Goal: Task Accomplishment & Management: Manage account settings

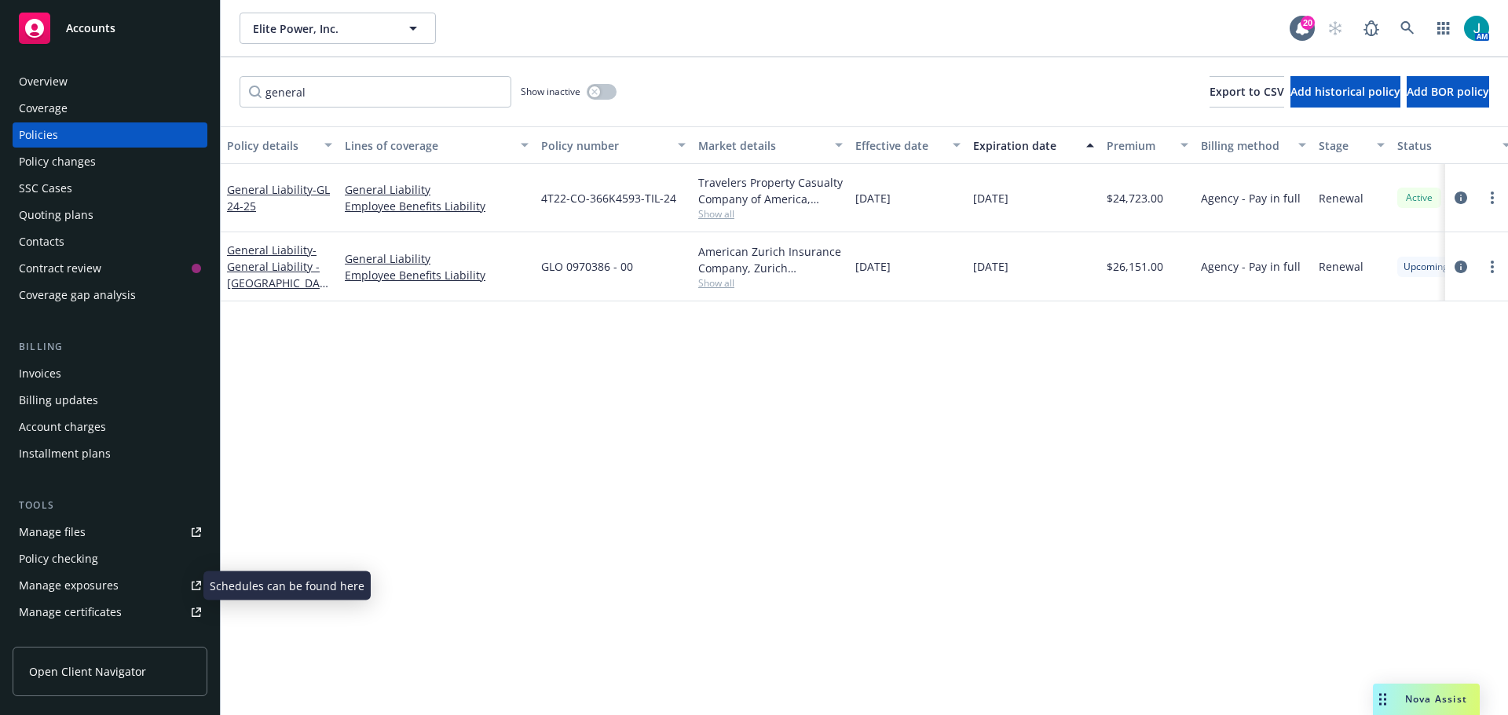
click at [95, 591] on div "Manage exposures" at bounding box center [69, 585] width 100 height 25
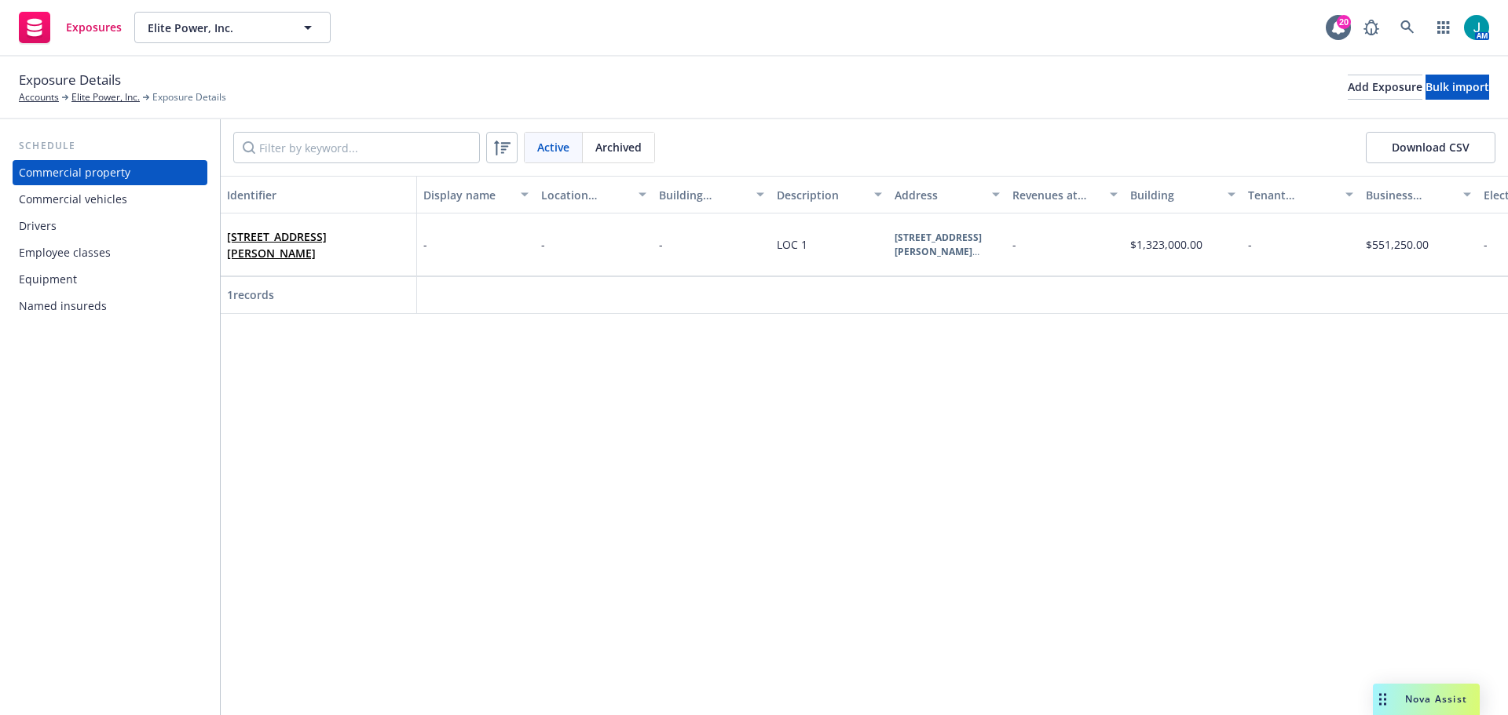
click at [78, 196] on div "Commercial vehicles" at bounding box center [73, 199] width 108 height 25
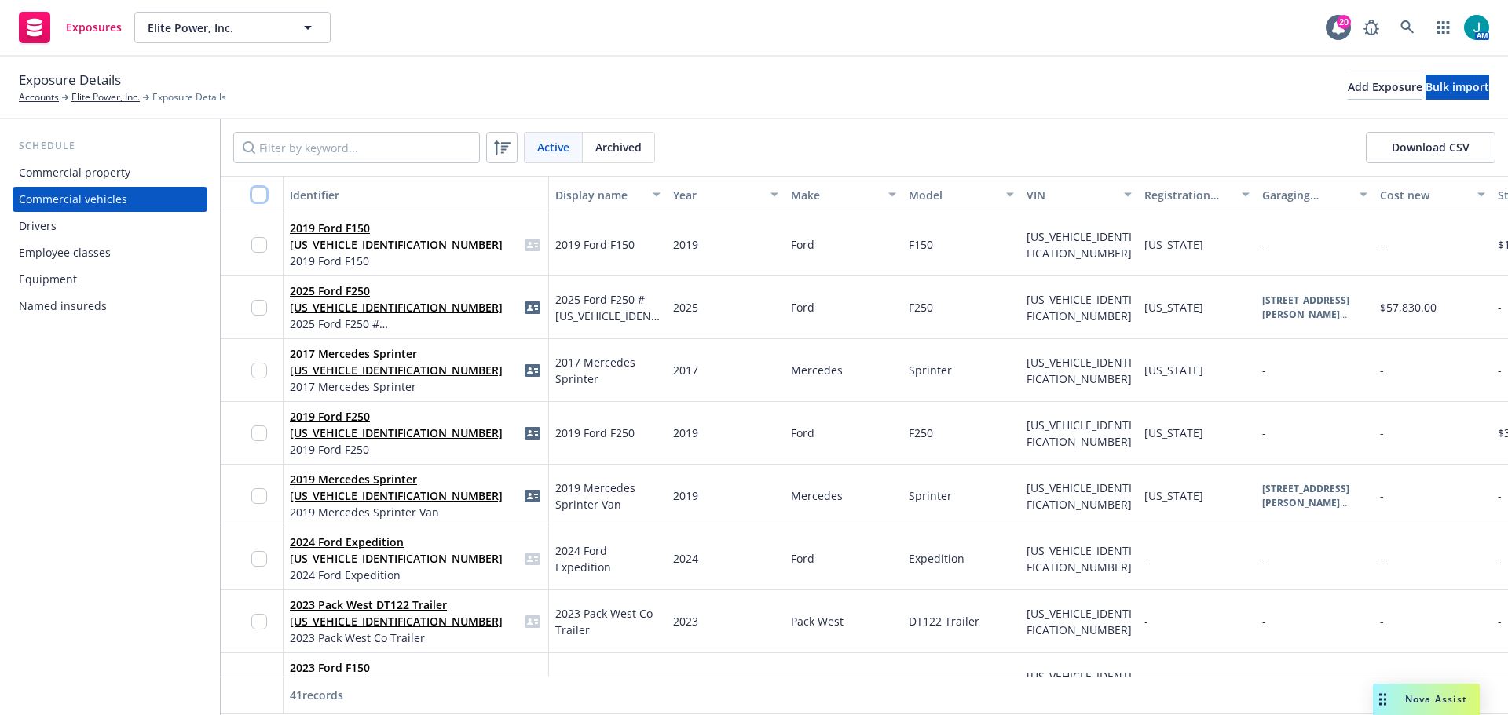
click at [258, 188] on input "checkbox" at bounding box center [259, 195] width 16 height 16
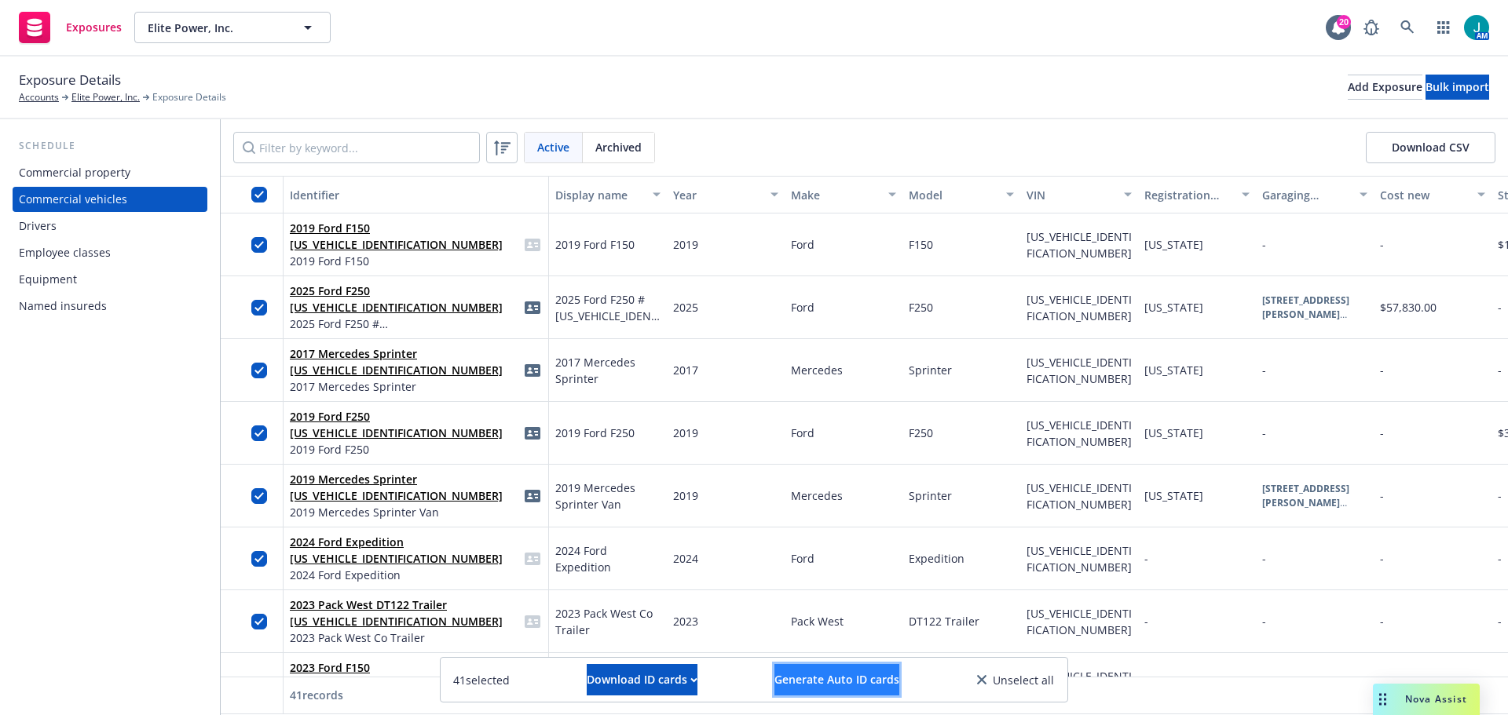
click at [873, 675] on span "Generate Auto ID cards" at bounding box center [836, 679] width 125 height 15
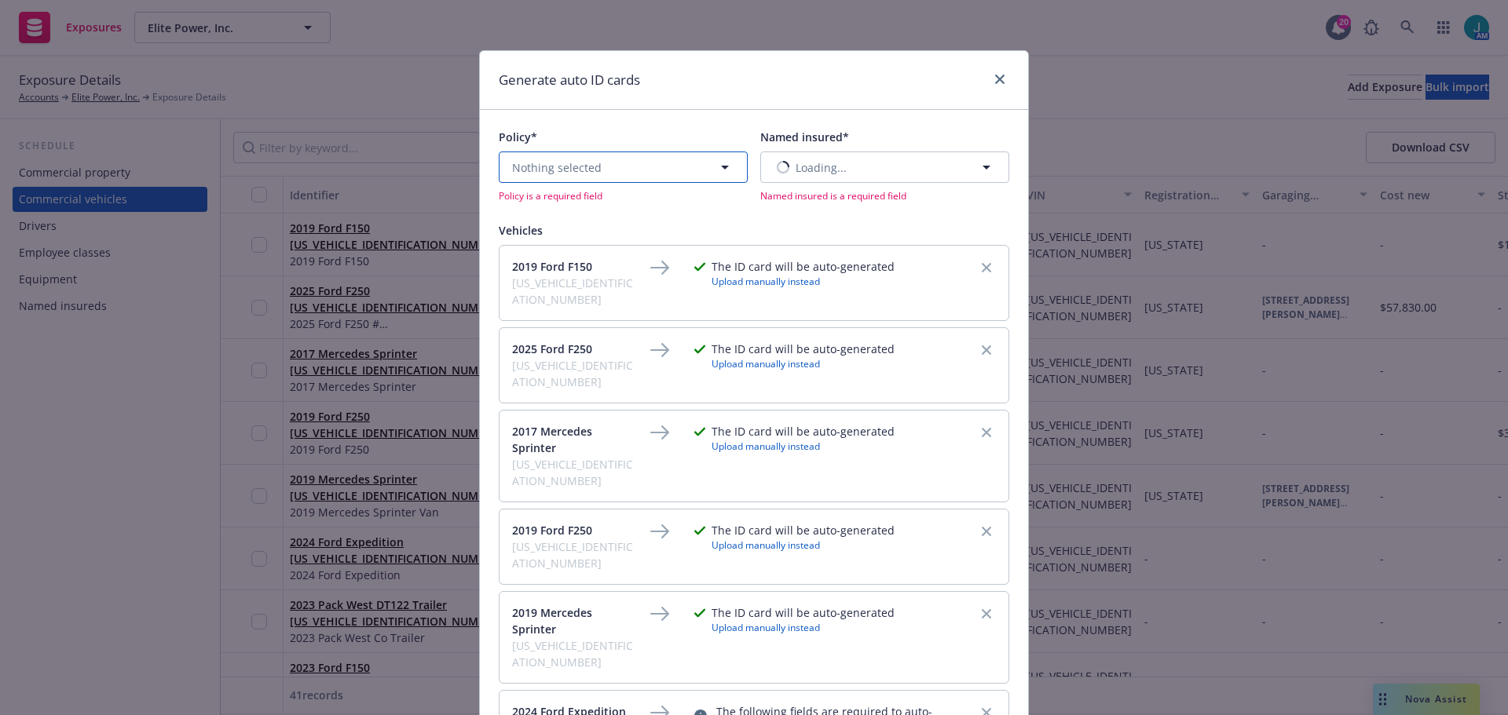
click at [718, 170] on icon "button" at bounding box center [724, 167] width 19 height 19
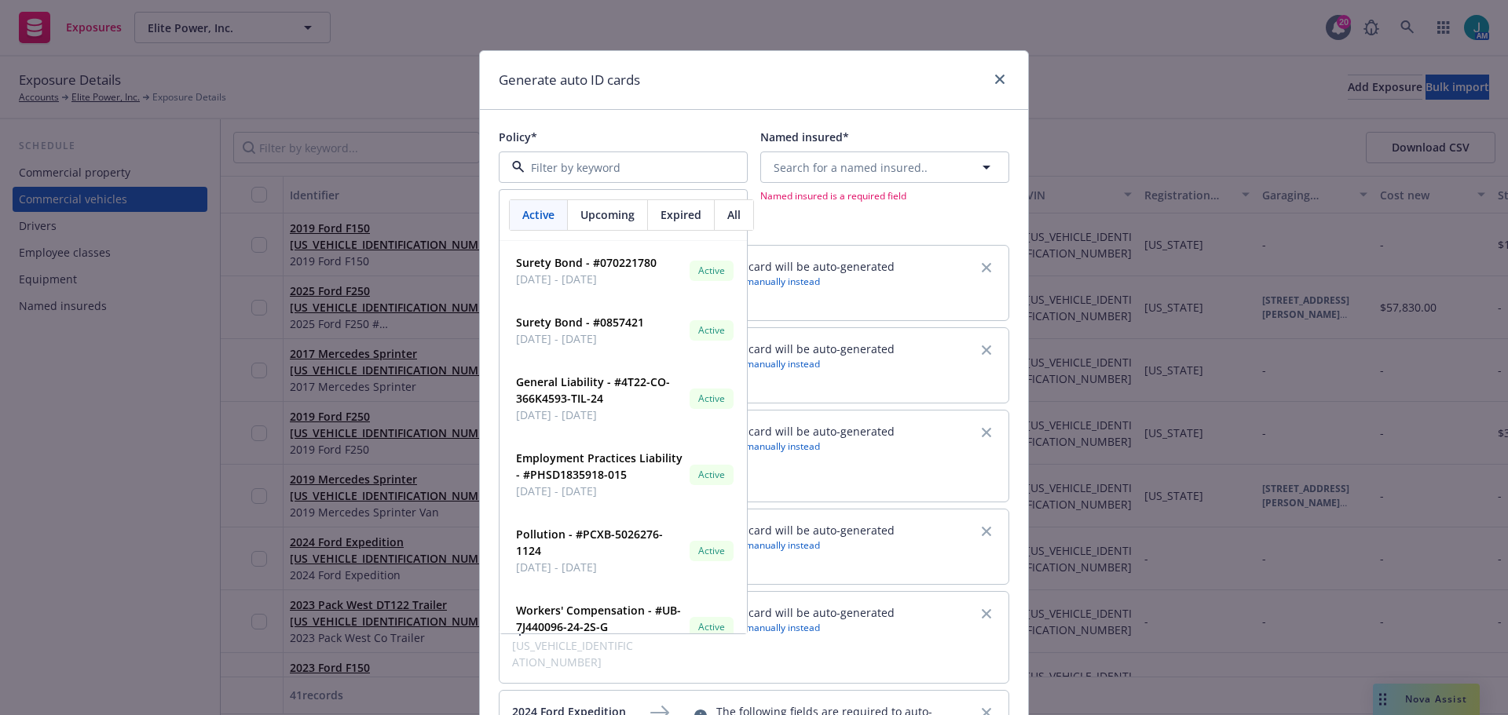
click at [617, 213] on span "Upcoming" at bounding box center [607, 215] width 54 height 16
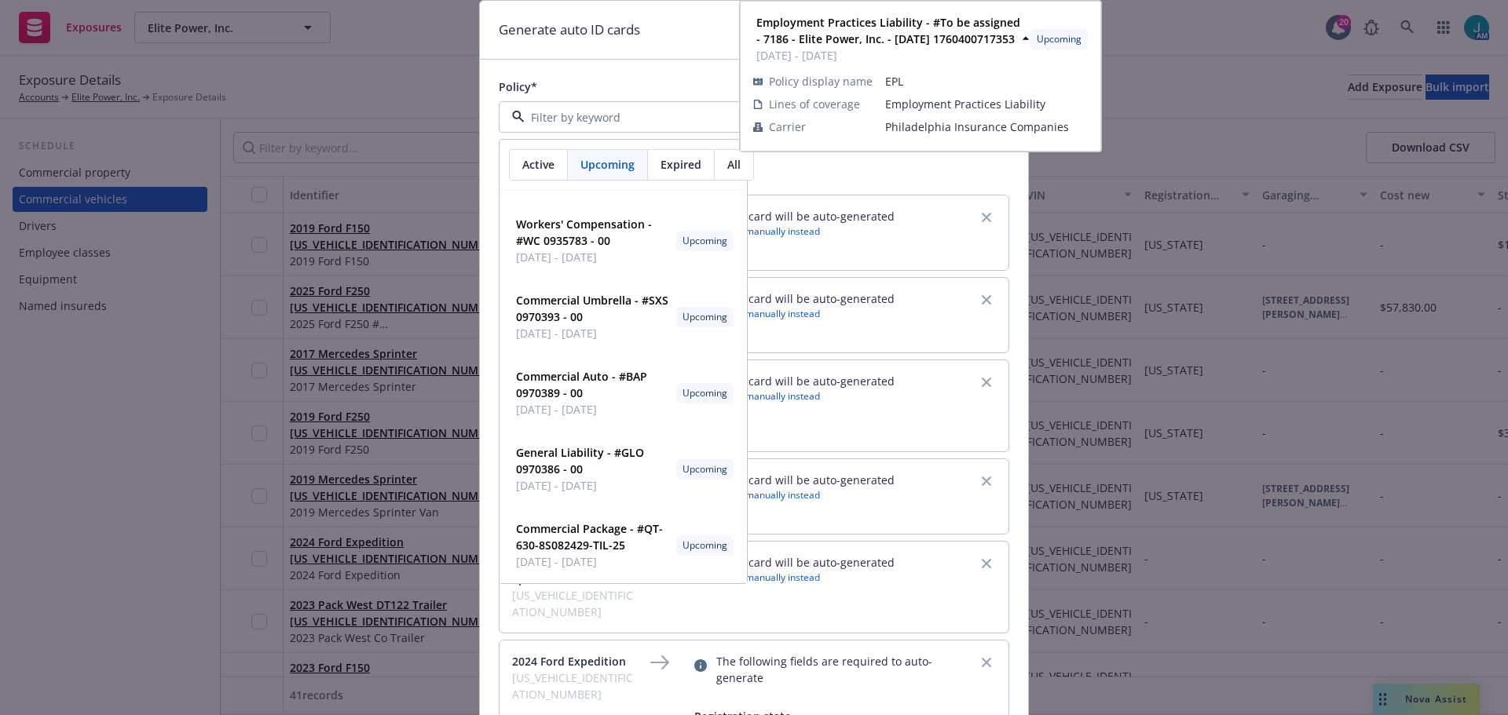
scroll to position [79, 0]
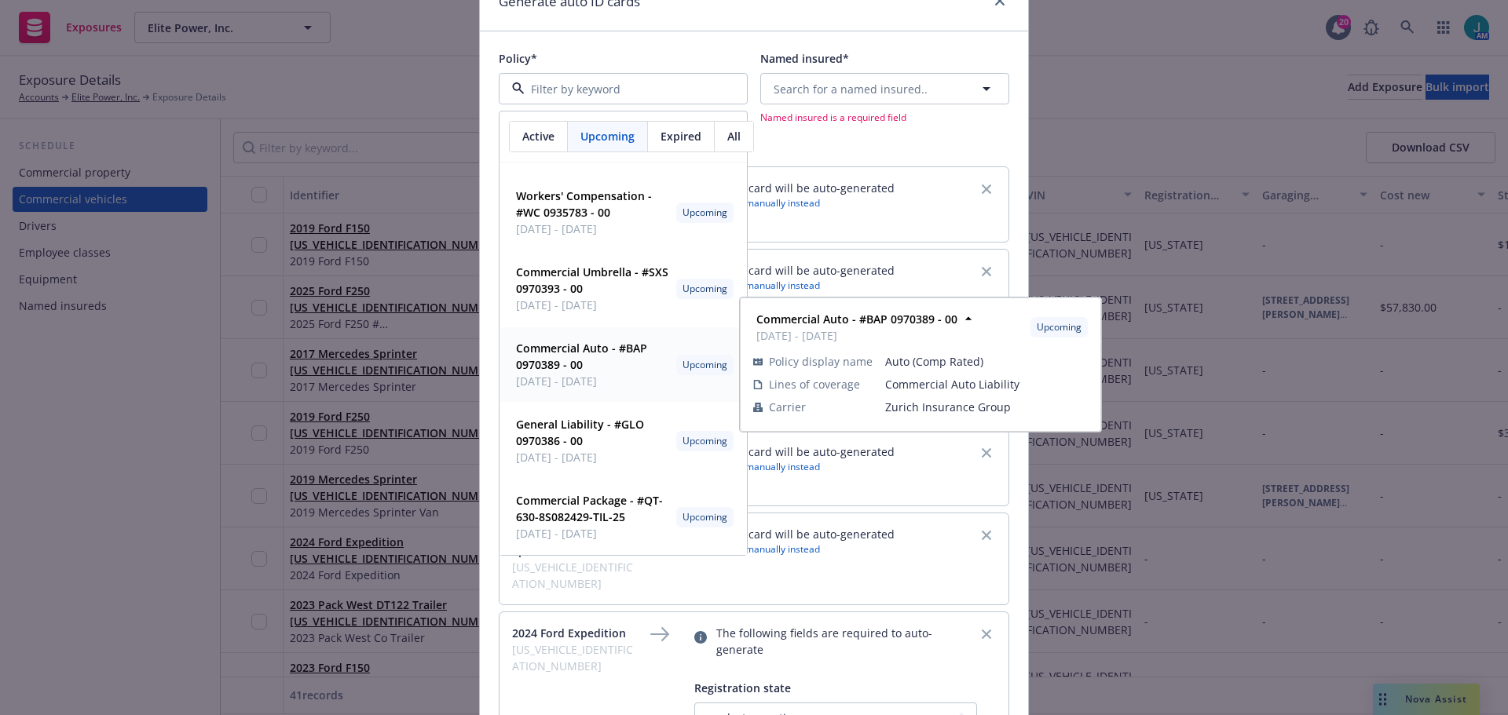
click at [547, 357] on strong "Commercial Auto - #BAP 0970389 - 00" at bounding box center [581, 356] width 131 height 31
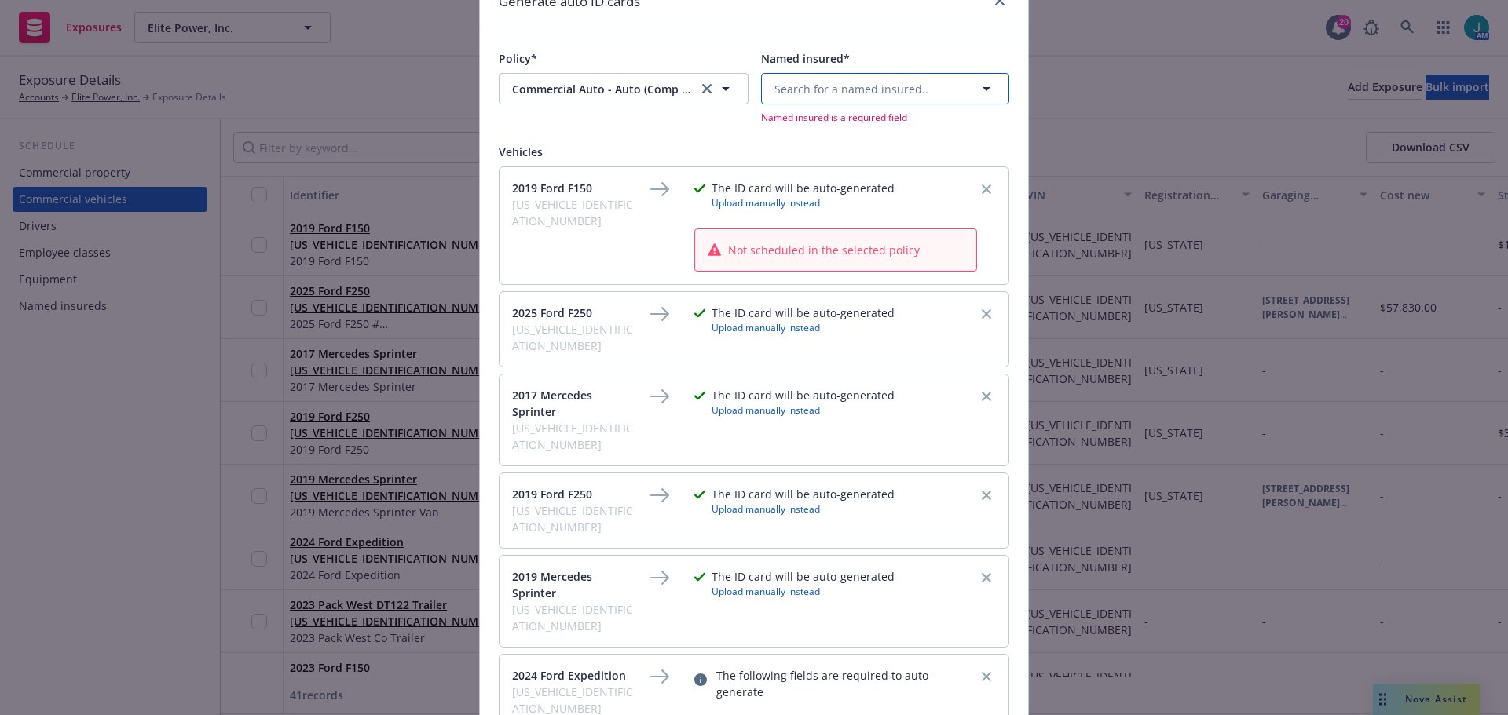
click at [920, 96] on button "Search for a named insured.." at bounding box center [885, 88] width 248 height 31
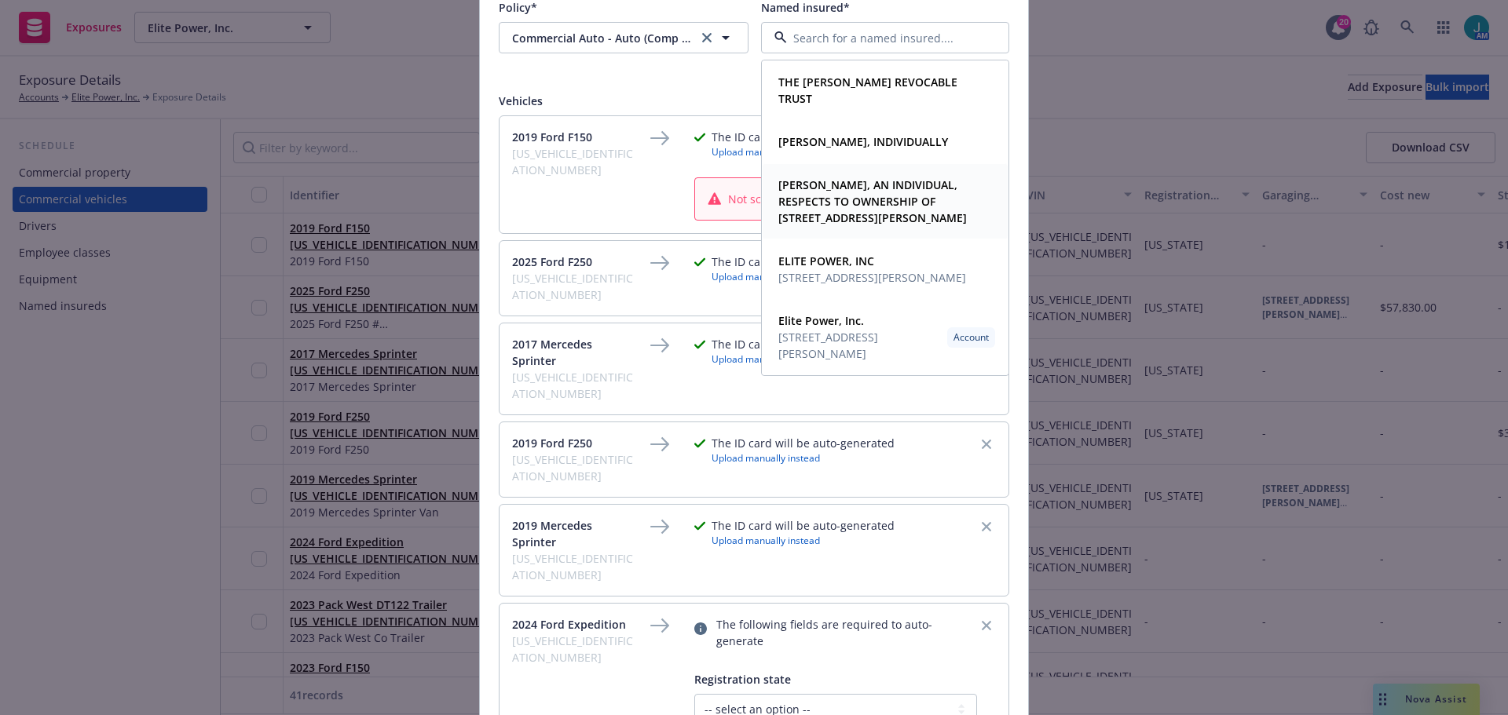
scroll to position [157, 0]
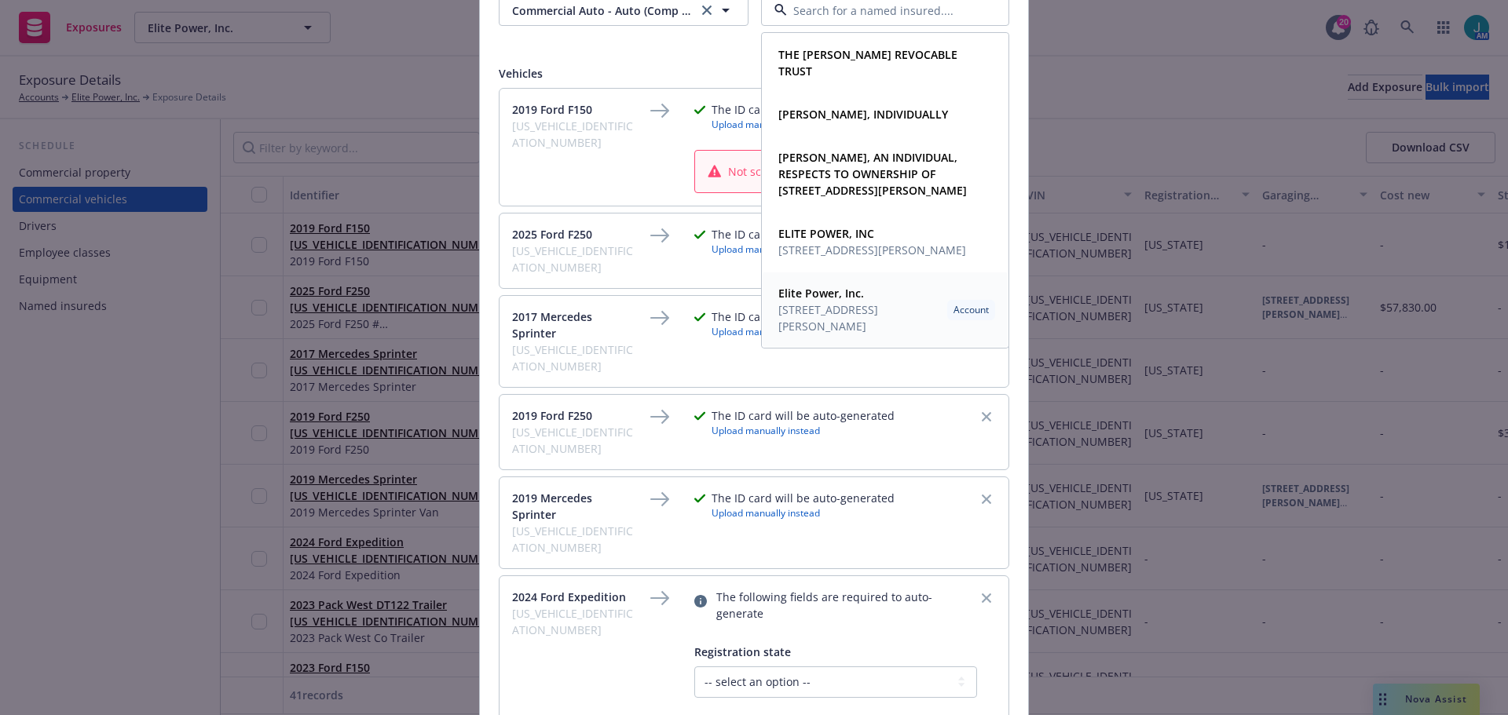
click at [843, 313] on span "[STREET_ADDRESS][PERSON_NAME]" at bounding box center [859, 318] width 163 height 33
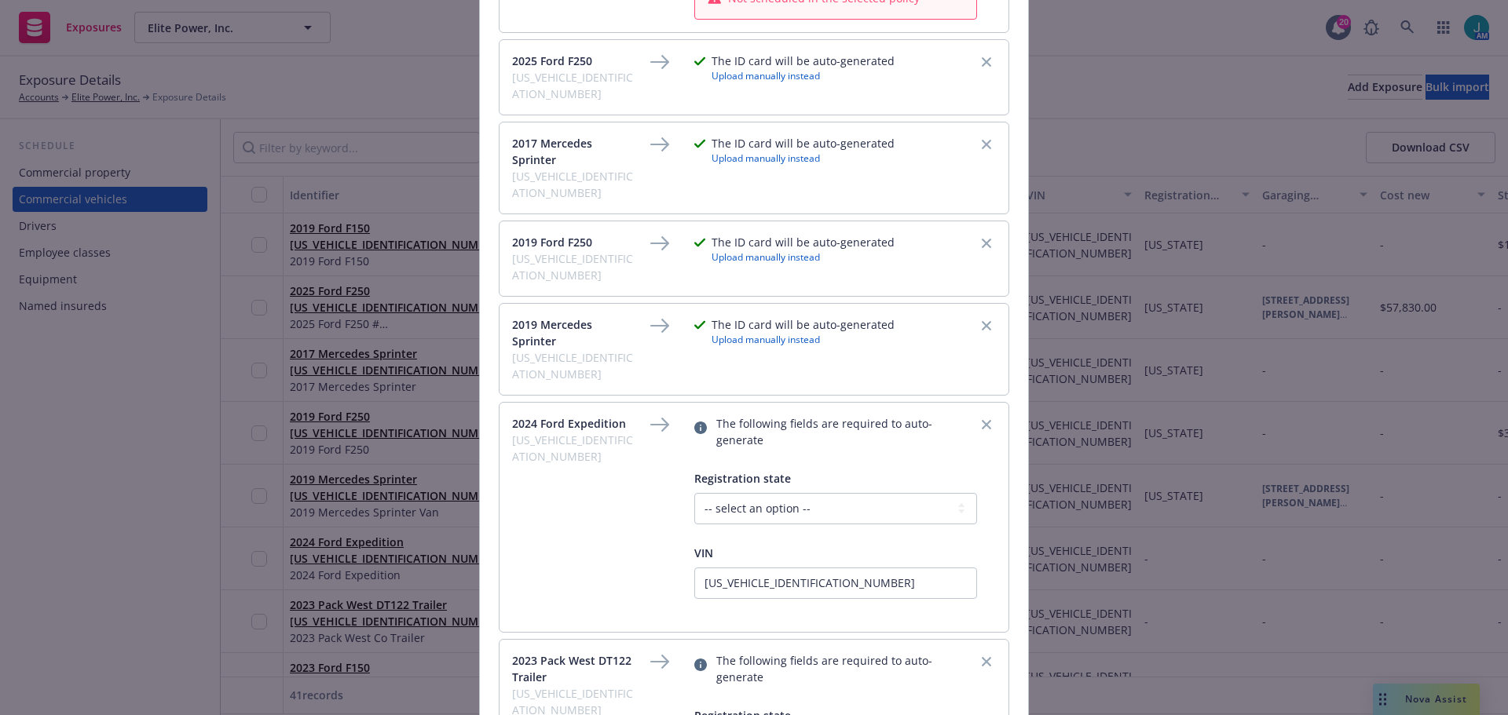
scroll to position [314, 0]
click at [914, 490] on select "-- select an option -- [US_STATE] [US_STATE] [US_STATE] [US_STATE] [US_STATE] […" at bounding box center [835, 505] width 283 height 31
select select "CA"
click at [694, 490] on select "-- select an option -- [US_STATE] [US_STATE] [US_STATE] [US_STATE] [US_STATE] […" at bounding box center [835, 505] width 283 height 31
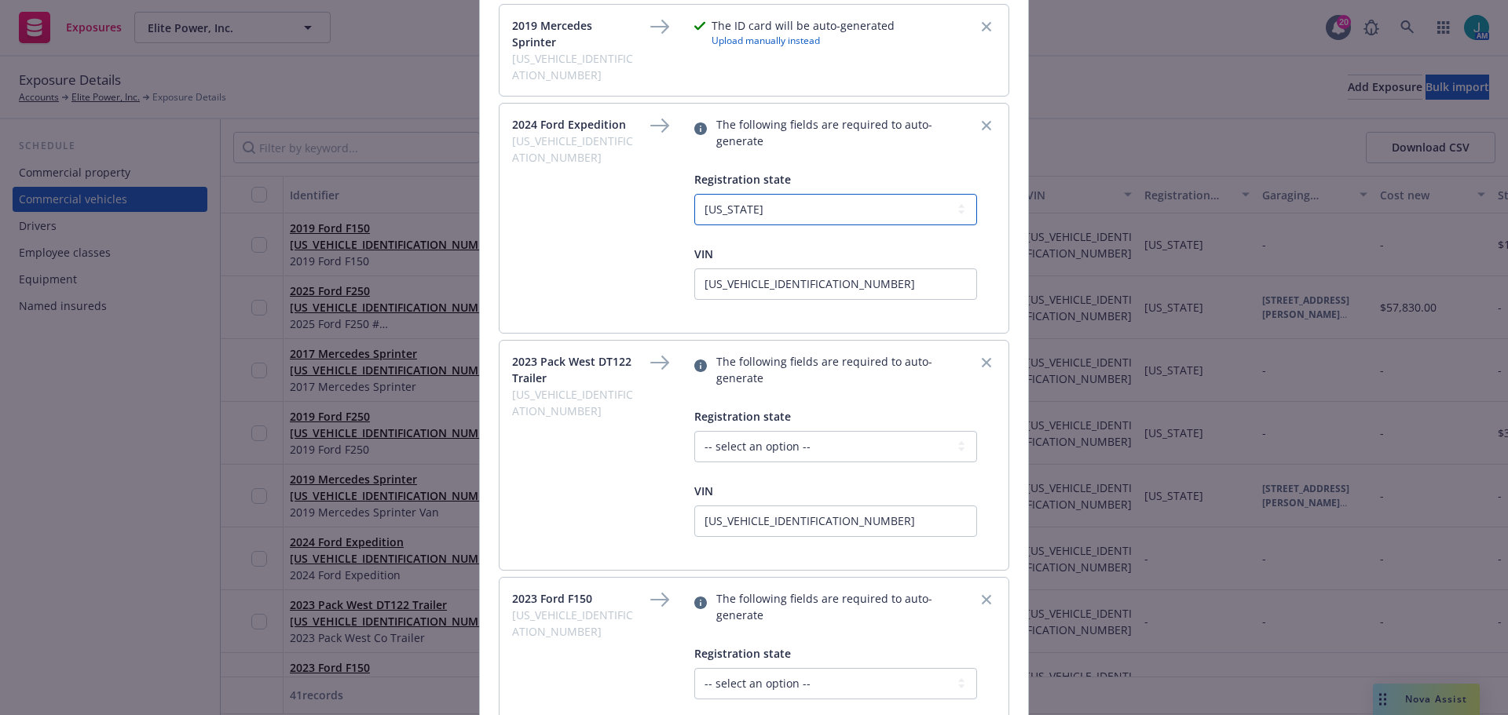
scroll to position [628, 0]
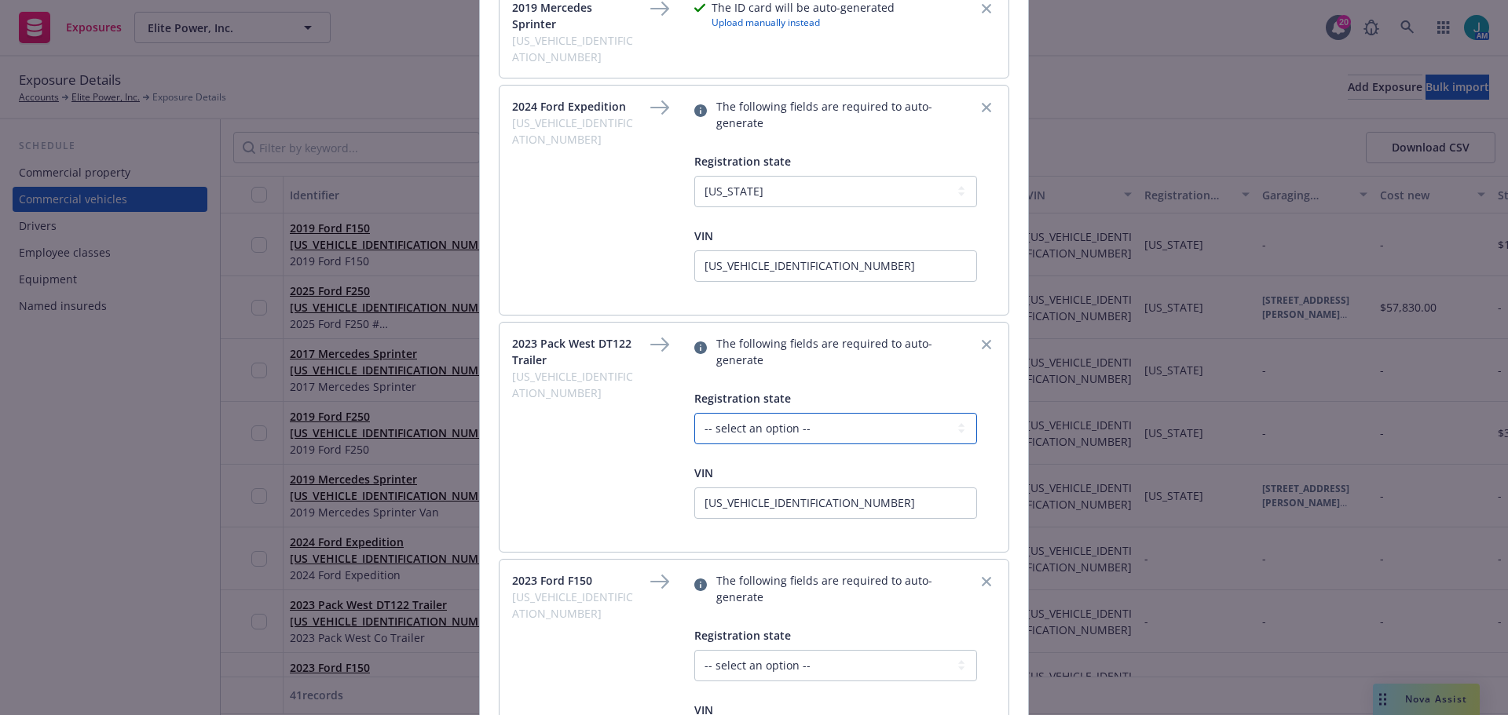
click at [754, 413] on select "-- select an option -- [US_STATE] [US_STATE] [US_STATE] [US_STATE] [US_STATE] […" at bounding box center [835, 428] width 283 height 31
select select "CA"
click at [694, 413] on select "-- select an option -- [US_STATE] [US_STATE] [US_STATE] [US_STATE] [US_STATE] […" at bounding box center [835, 428] width 283 height 31
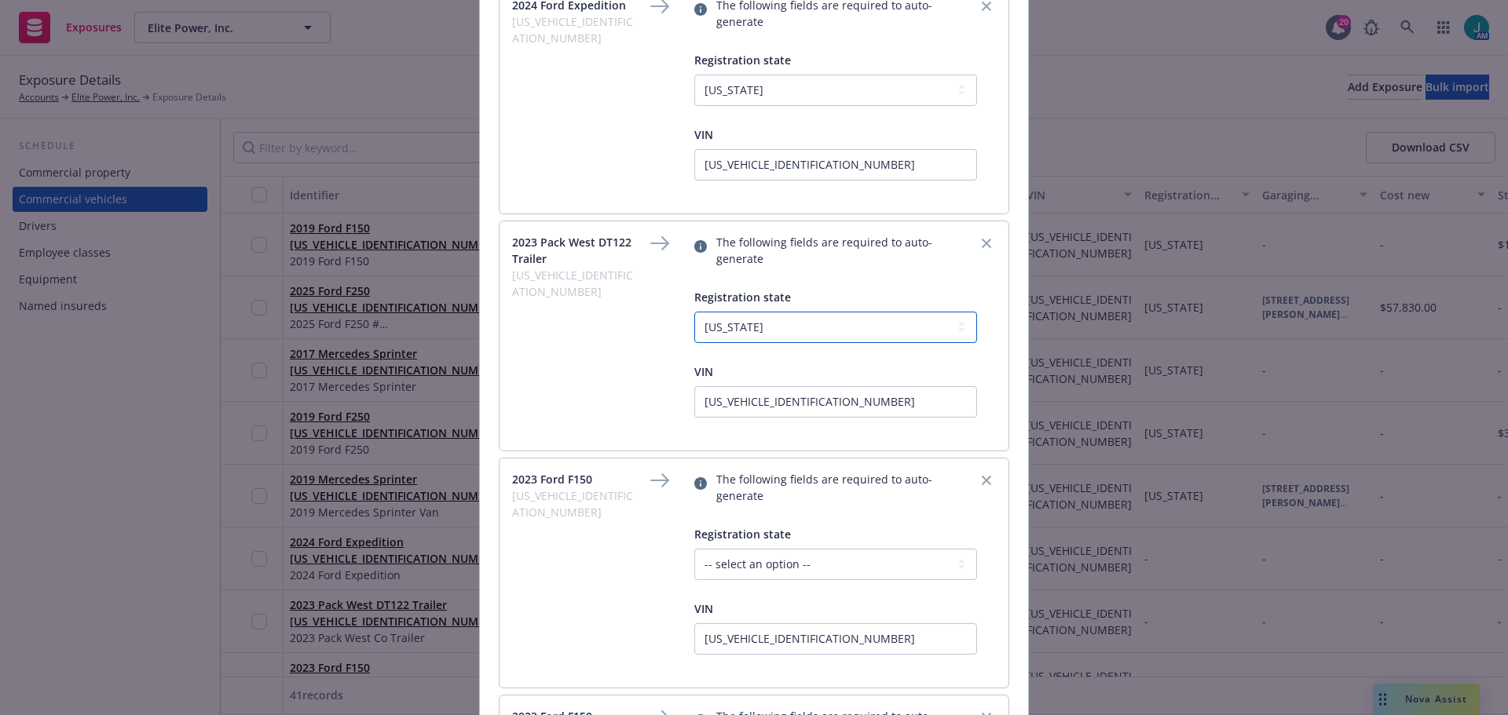
scroll to position [785, 0]
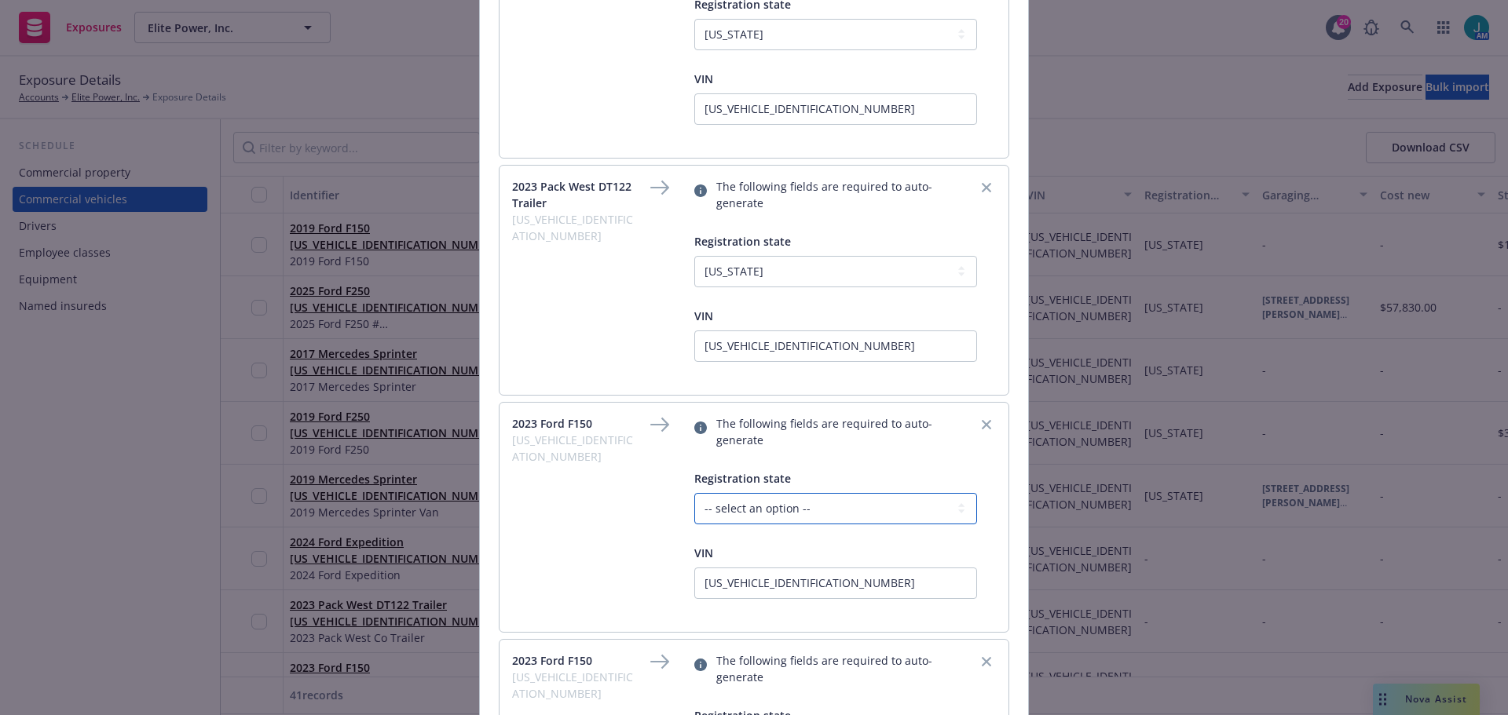
click at [751, 493] on select "-- select an option -- [US_STATE] [US_STATE] [US_STATE] [US_STATE] [US_STATE] […" at bounding box center [835, 508] width 283 height 31
select select "CA"
click at [694, 493] on select "-- select an option -- [US_STATE] [US_STATE] [US_STATE] [US_STATE] [US_STATE] […" at bounding box center [835, 508] width 283 height 31
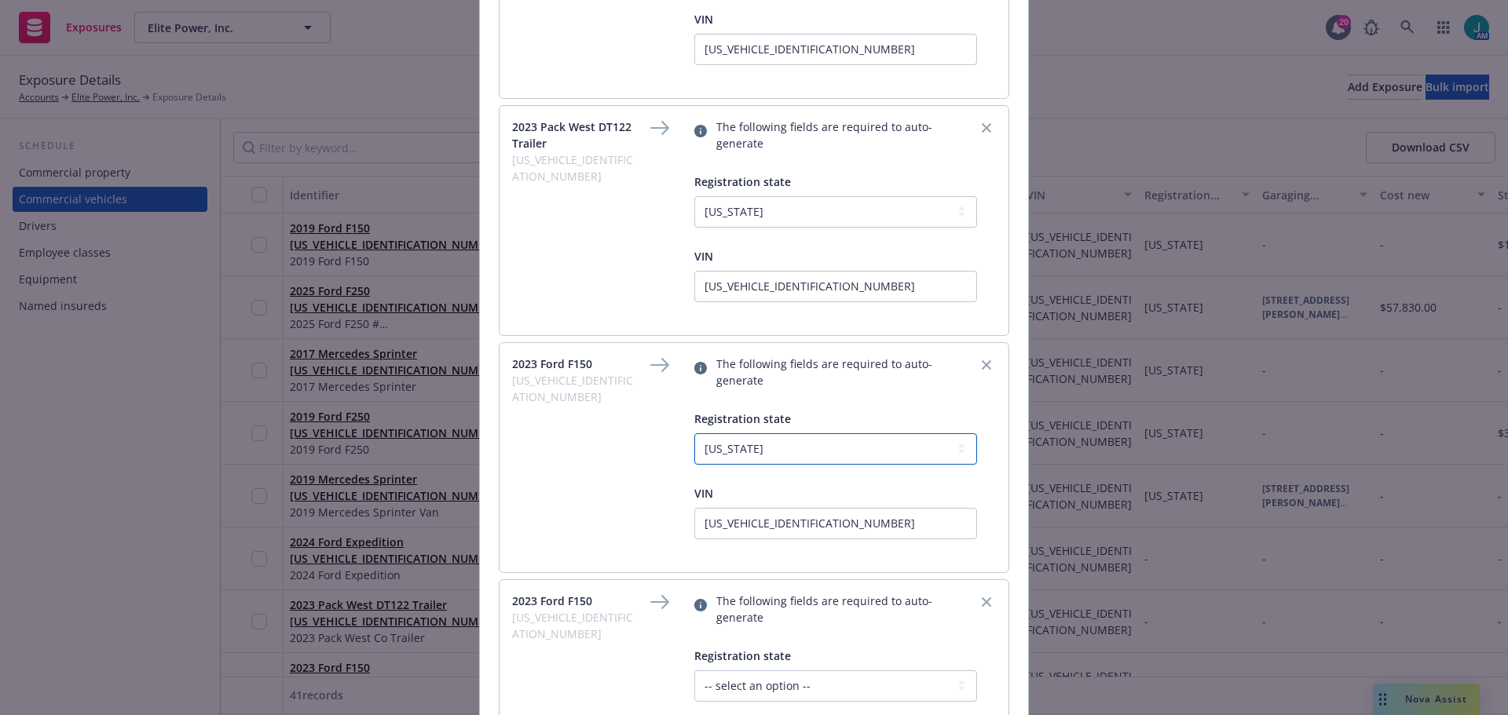
scroll to position [1021, 0]
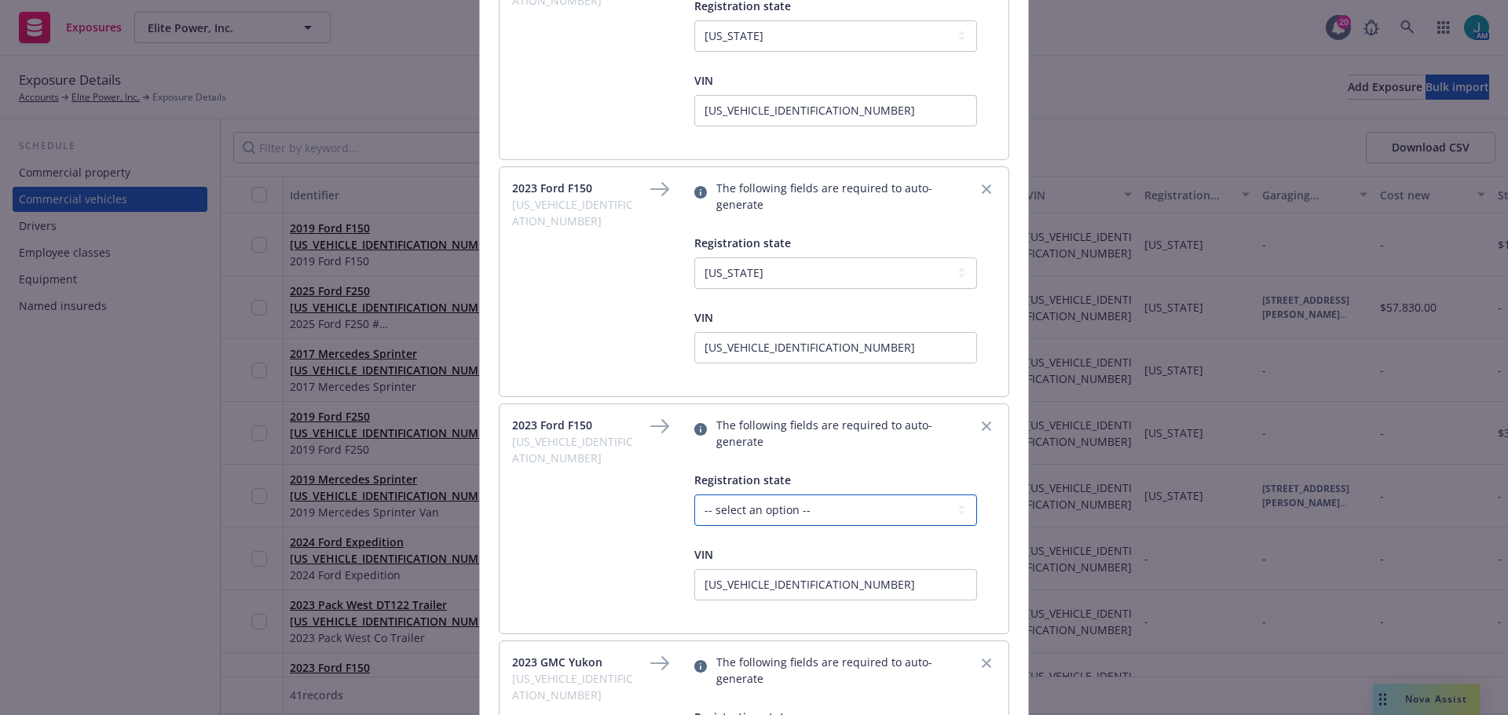
click at [740, 495] on select "-- select an option -- [US_STATE] [US_STATE] [US_STATE] [US_STATE] [US_STATE] […" at bounding box center [835, 510] width 283 height 31
select select "CA"
click at [694, 495] on select "-- select an option -- [US_STATE] [US_STATE] [US_STATE] [US_STATE] [US_STATE] […" at bounding box center [835, 510] width 283 height 31
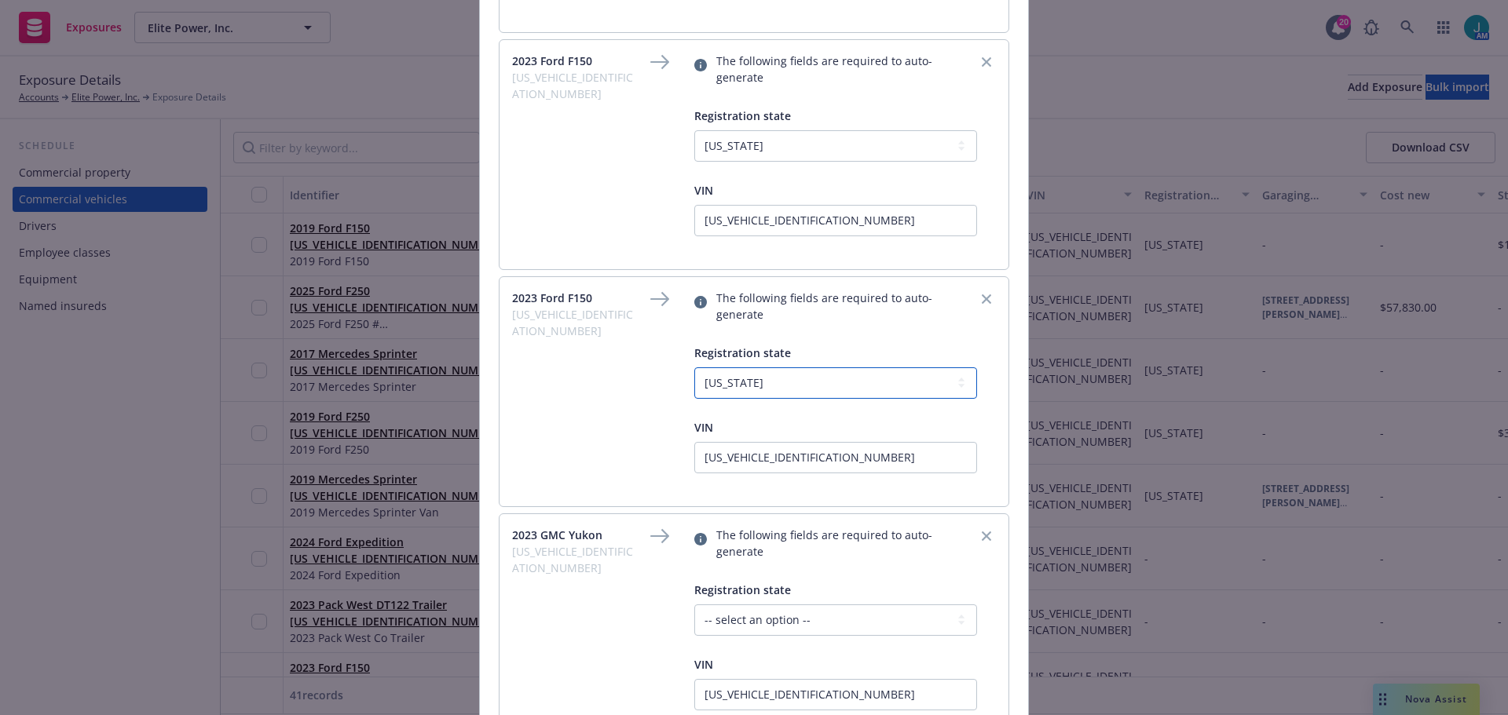
scroll to position [1178, 0]
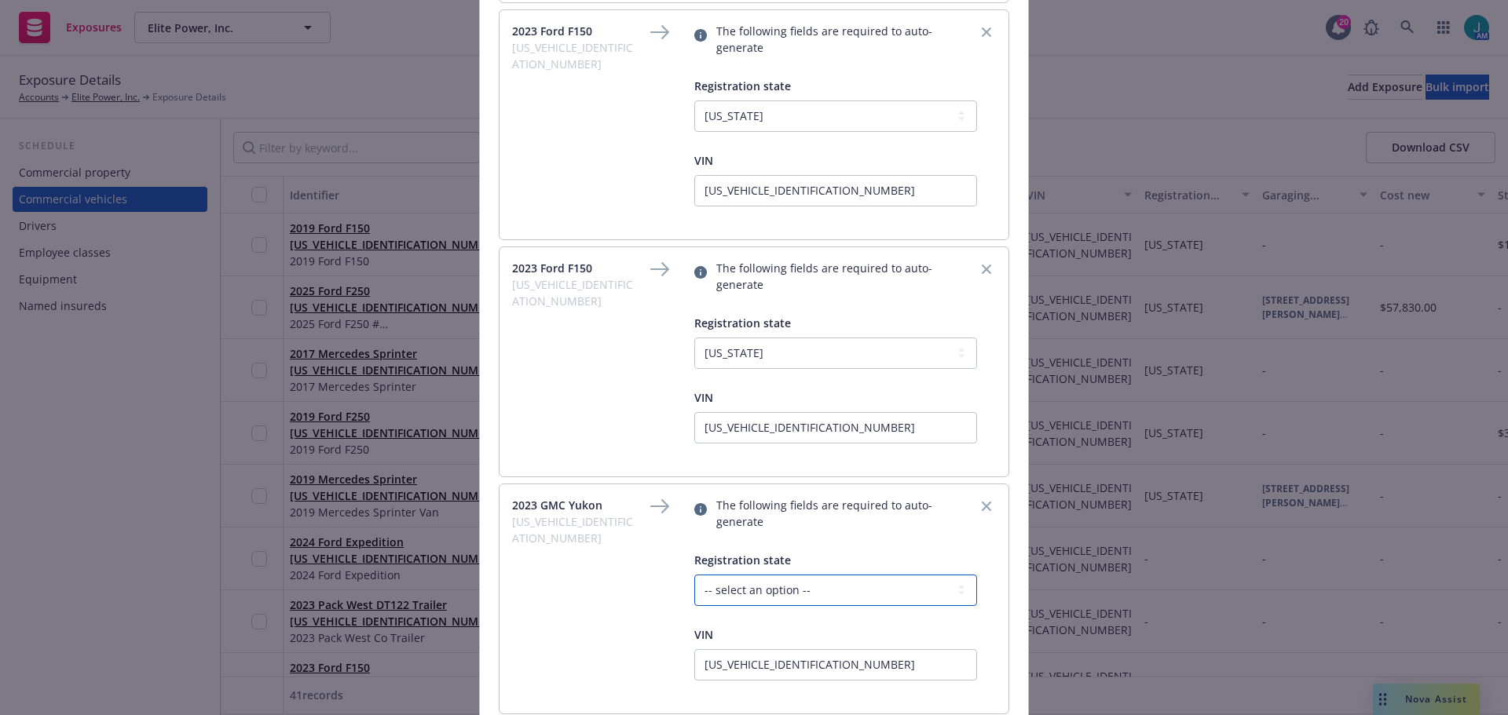
click at [726, 575] on select "-- select an option -- [US_STATE] [US_STATE] [US_STATE] [US_STATE] [US_STATE] […" at bounding box center [835, 590] width 283 height 31
select select "CA"
click at [694, 575] on select "-- select an option -- [US_STATE] [US_STATE] [US_STATE] [US_STATE] [US_STATE] […" at bounding box center [835, 590] width 283 height 31
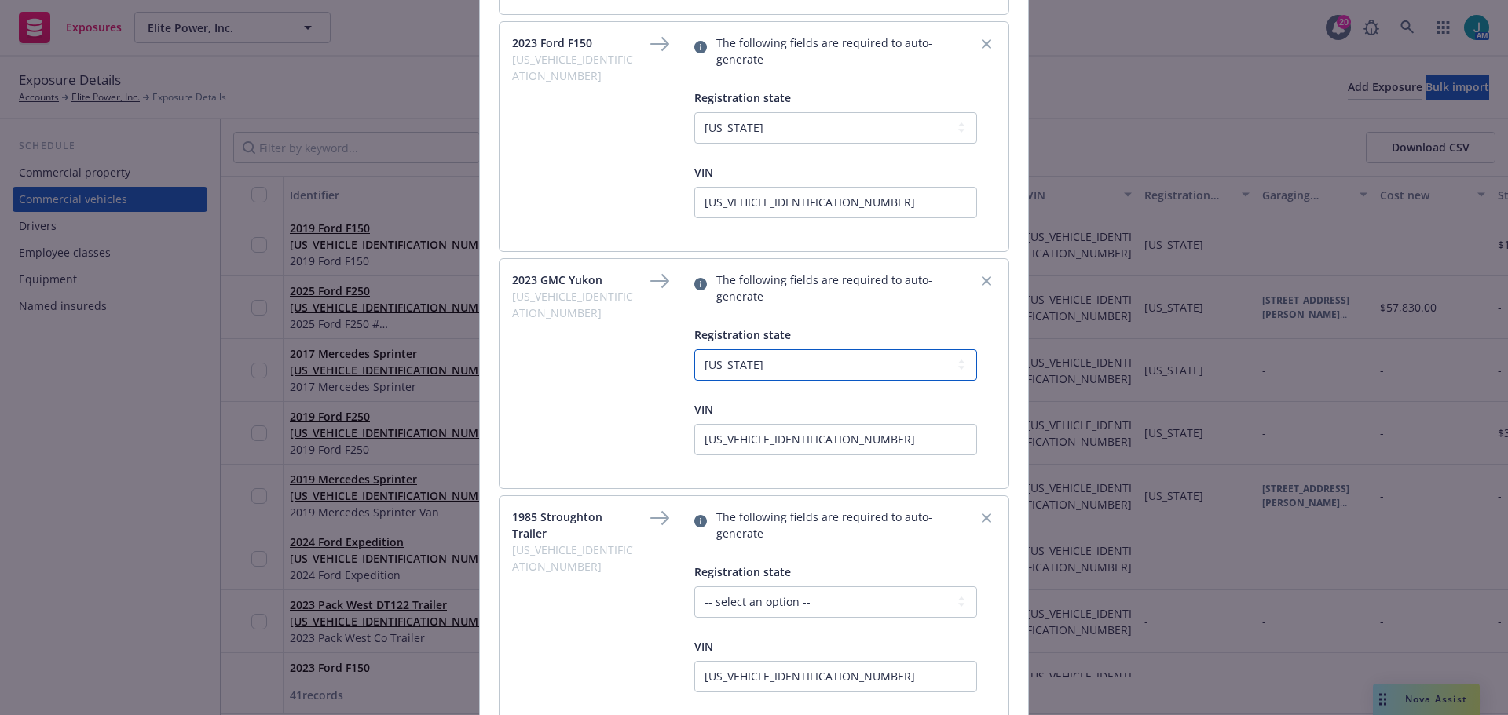
scroll to position [1492, 0]
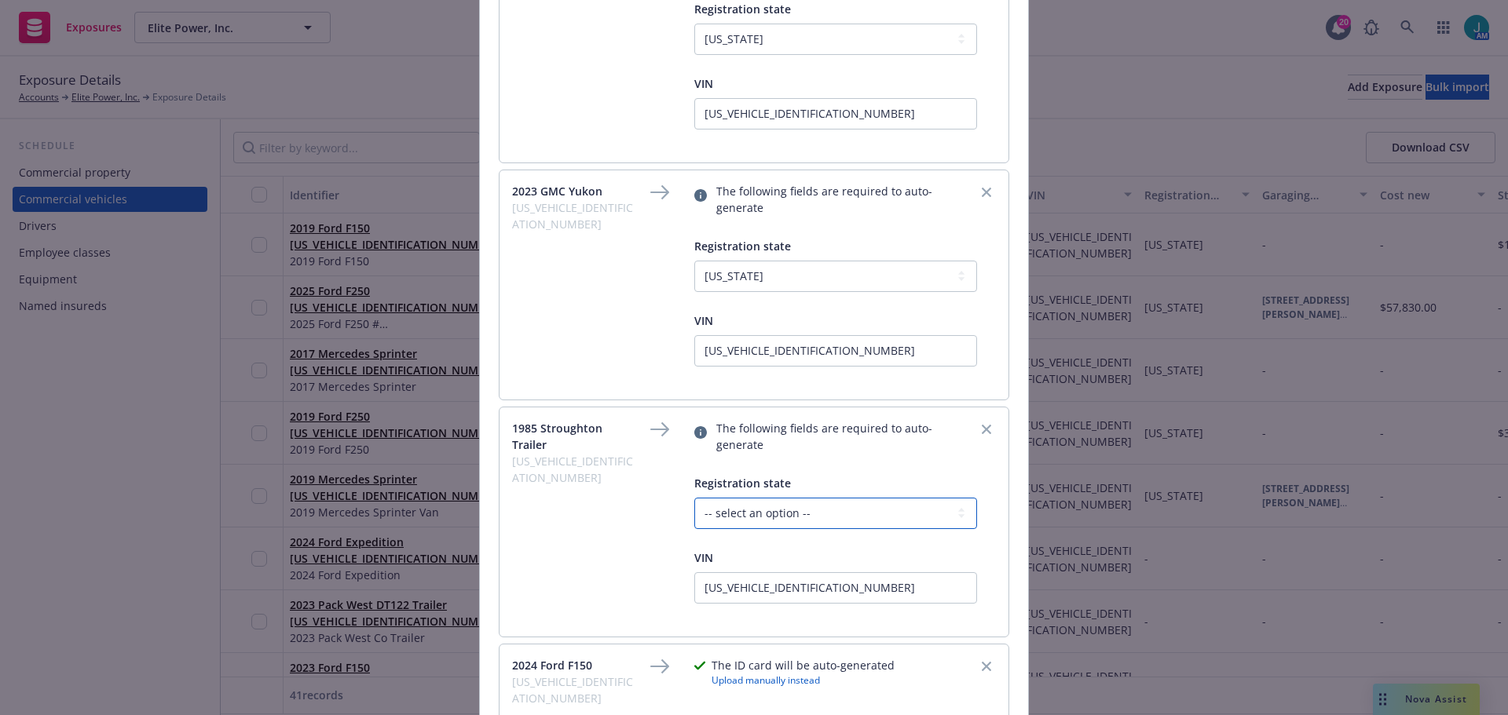
click at [757, 498] on select "-- select an option -- [US_STATE] [US_STATE] [US_STATE] [US_STATE] [US_STATE] […" at bounding box center [835, 513] width 283 height 31
select select "CA"
click at [694, 498] on select "-- select an option -- [US_STATE] [US_STATE] [US_STATE] [US_STATE] [US_STATE] […" at bounding box center [835, 513] width 283 height 31
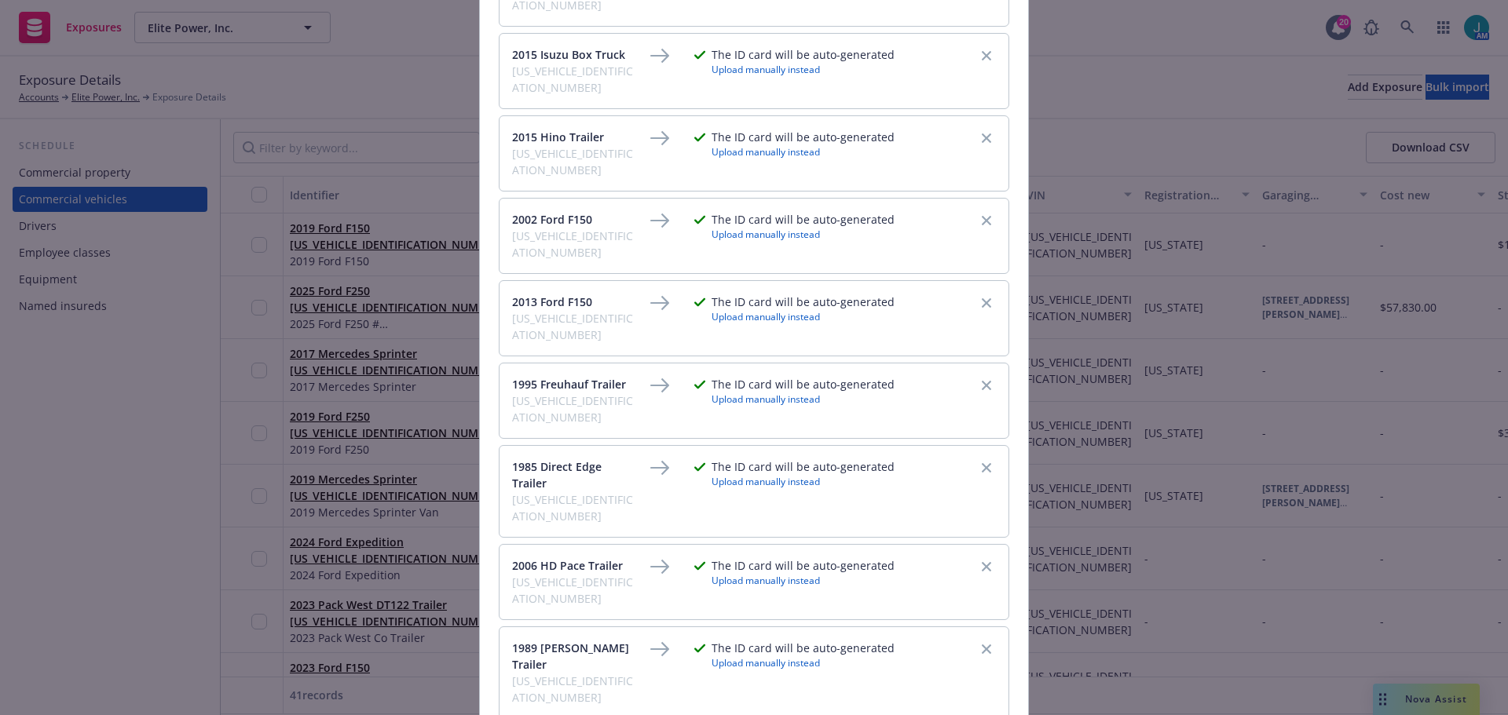
scroll to position [3693, 0]
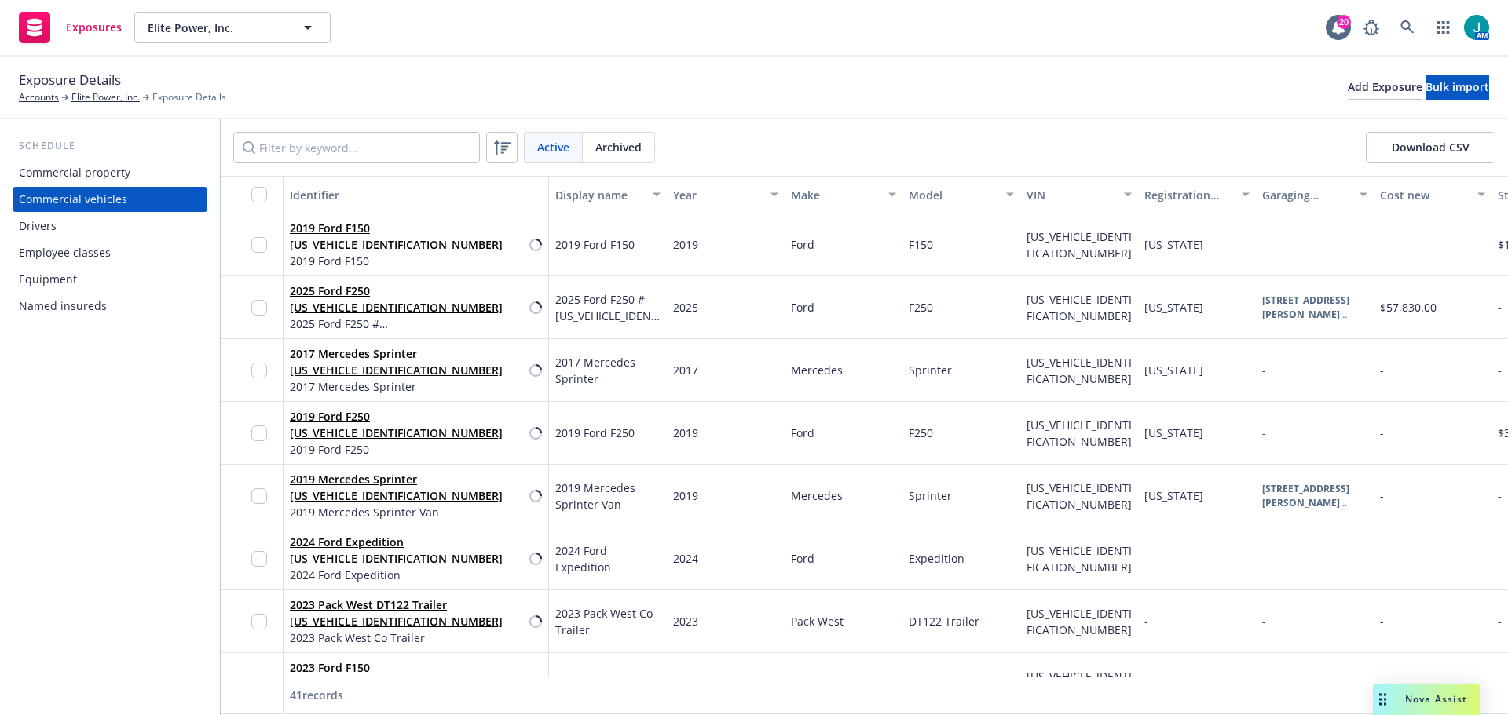
click at [43, 228] on div "Drivers" at bounding box center [38, 226] width 38 height 25
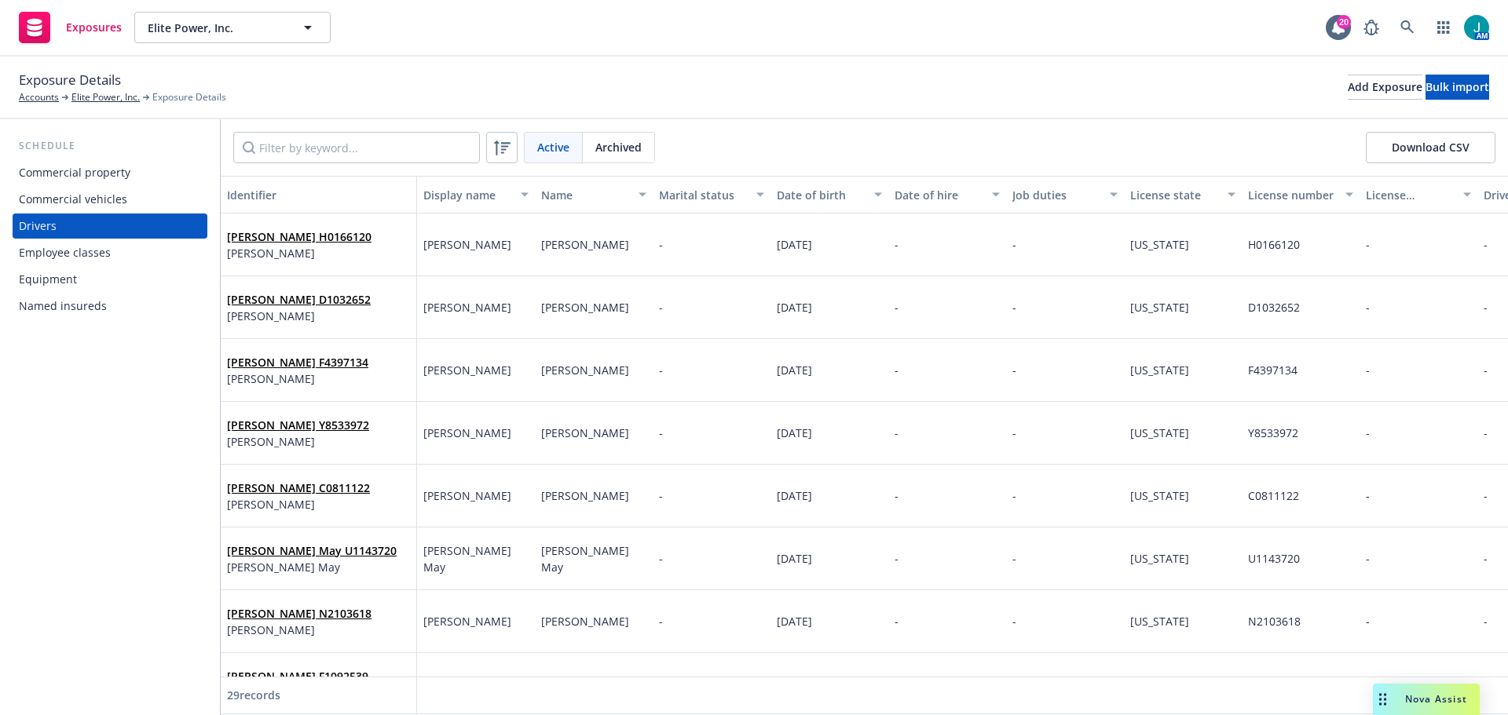
click at [53, 203] on div "Commercial vehicles" at bounding box center [73, 199] width 108 height 25
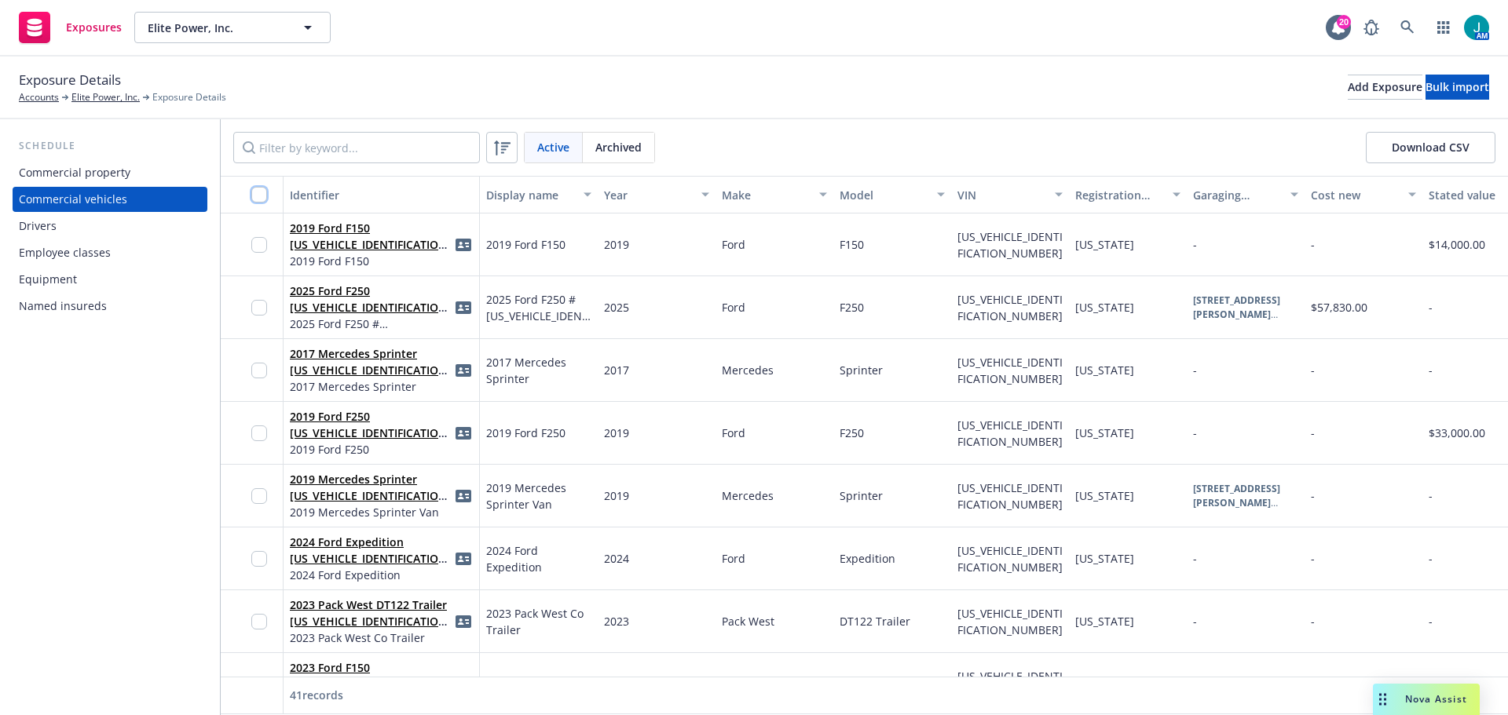
click at [259, 194] on input "checkbox" at bounding box center [259, 195] width 16 height 16
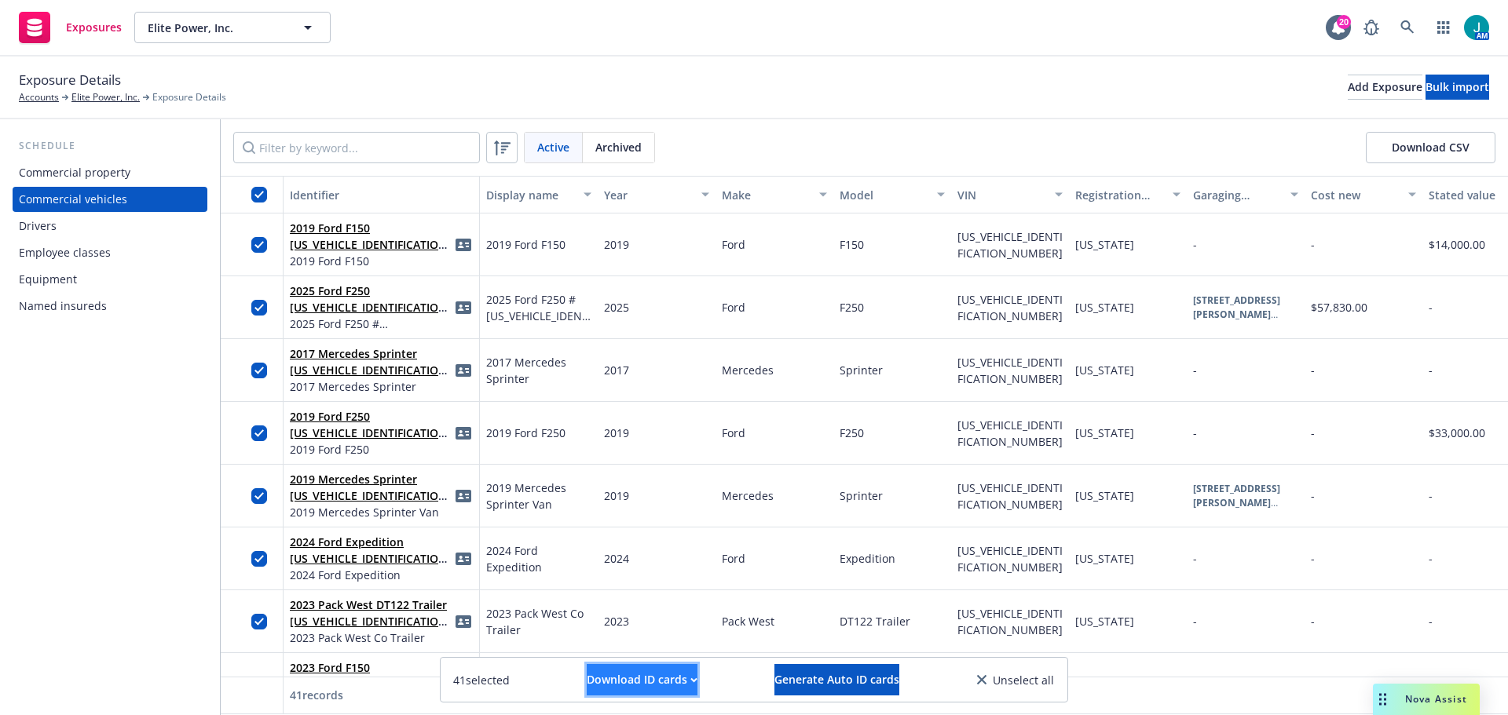
click at [675, 679] on div "Download ID cards" at bounding box center [642, 680] width 111 height 30
click at [627, 636] on link "Download uneditable ID cards" at bounding box center [611, 641] width 210 height 31
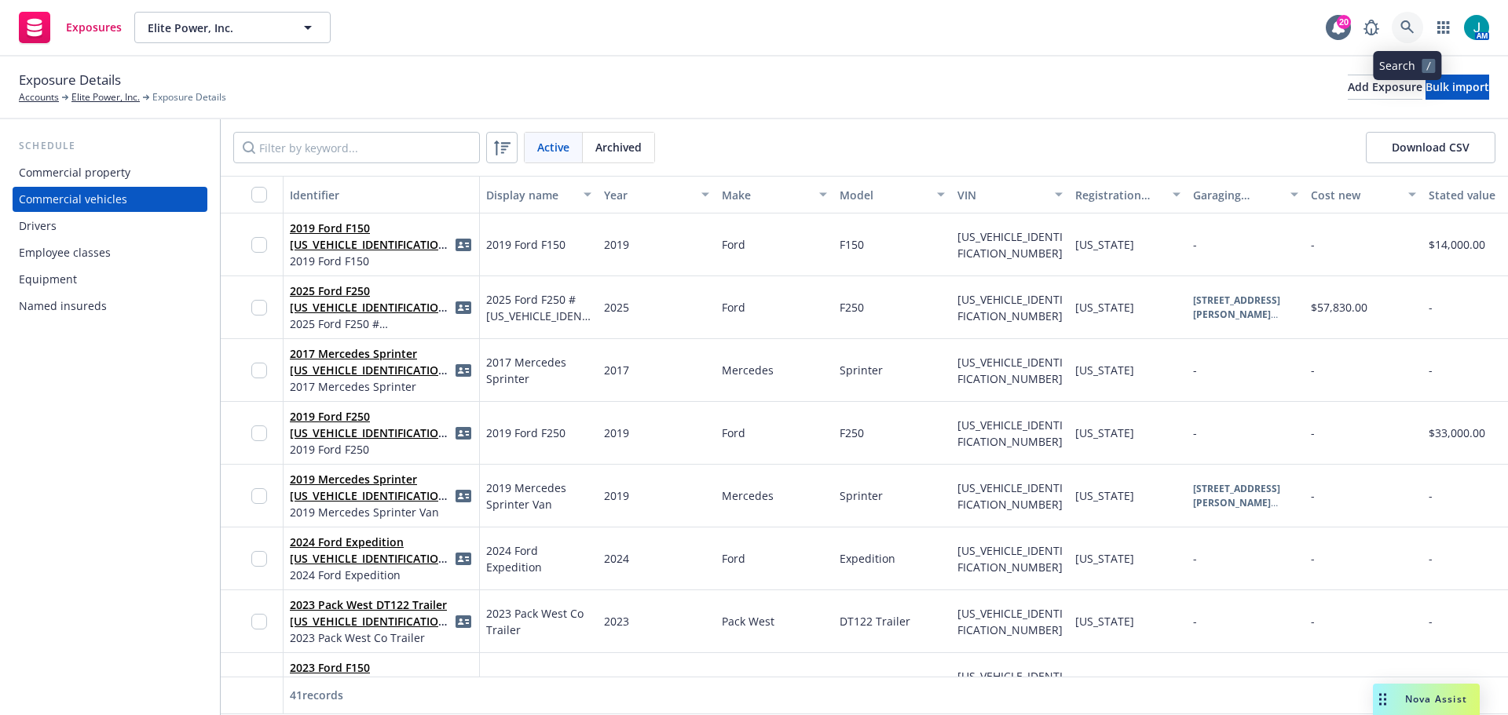
click at [1408, 21] on icon at bounding box center [1407, 27] width 14 height 14
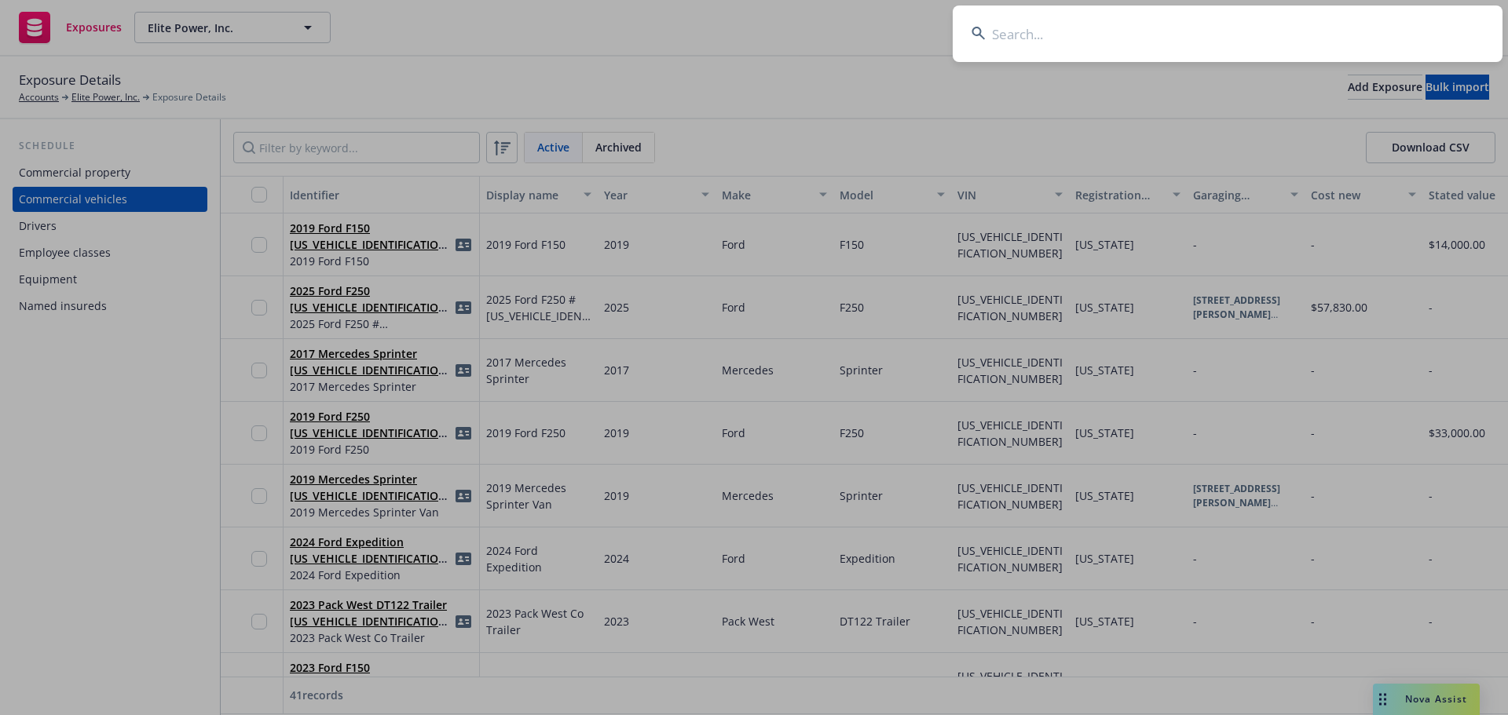
click at [1010, 26] on input at bounding box center [1228, 33] width 550 height 57
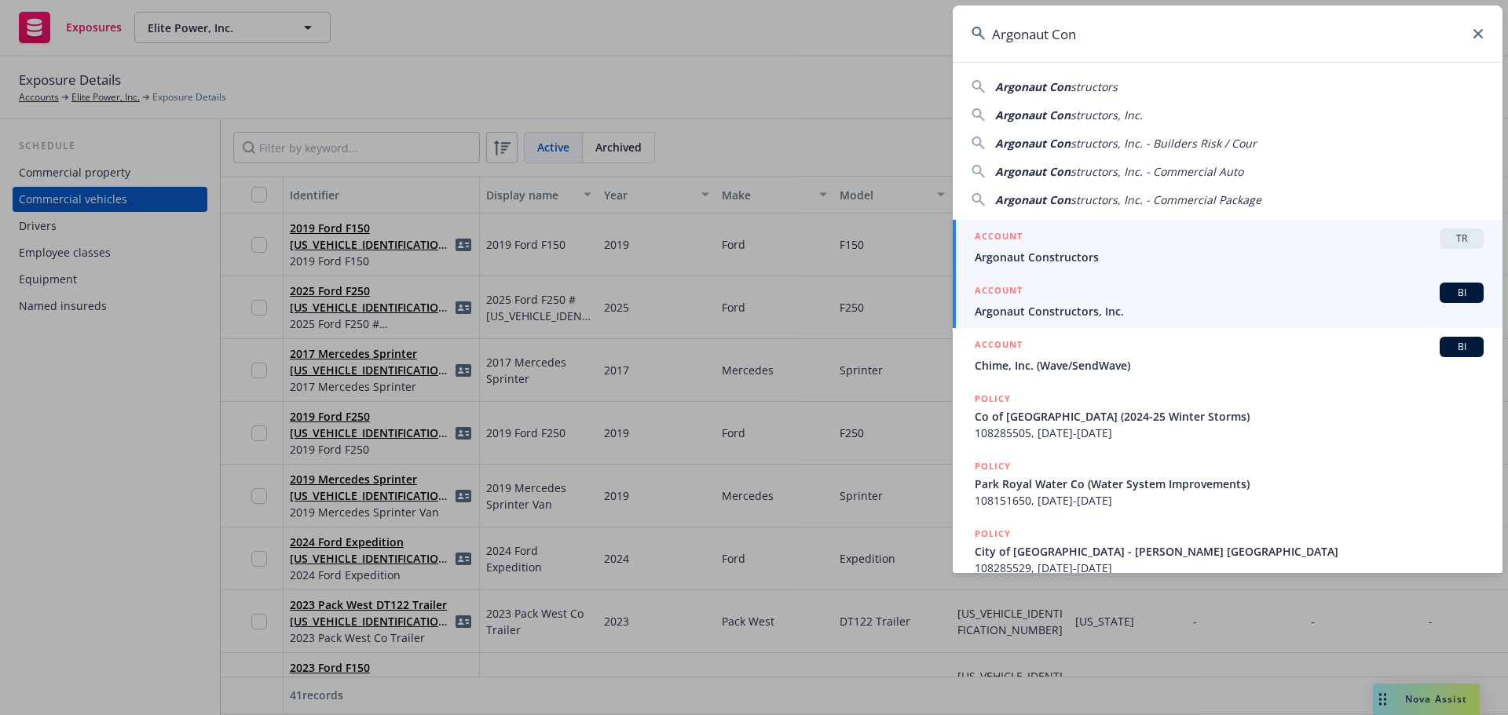
type input "Argonaut Con"
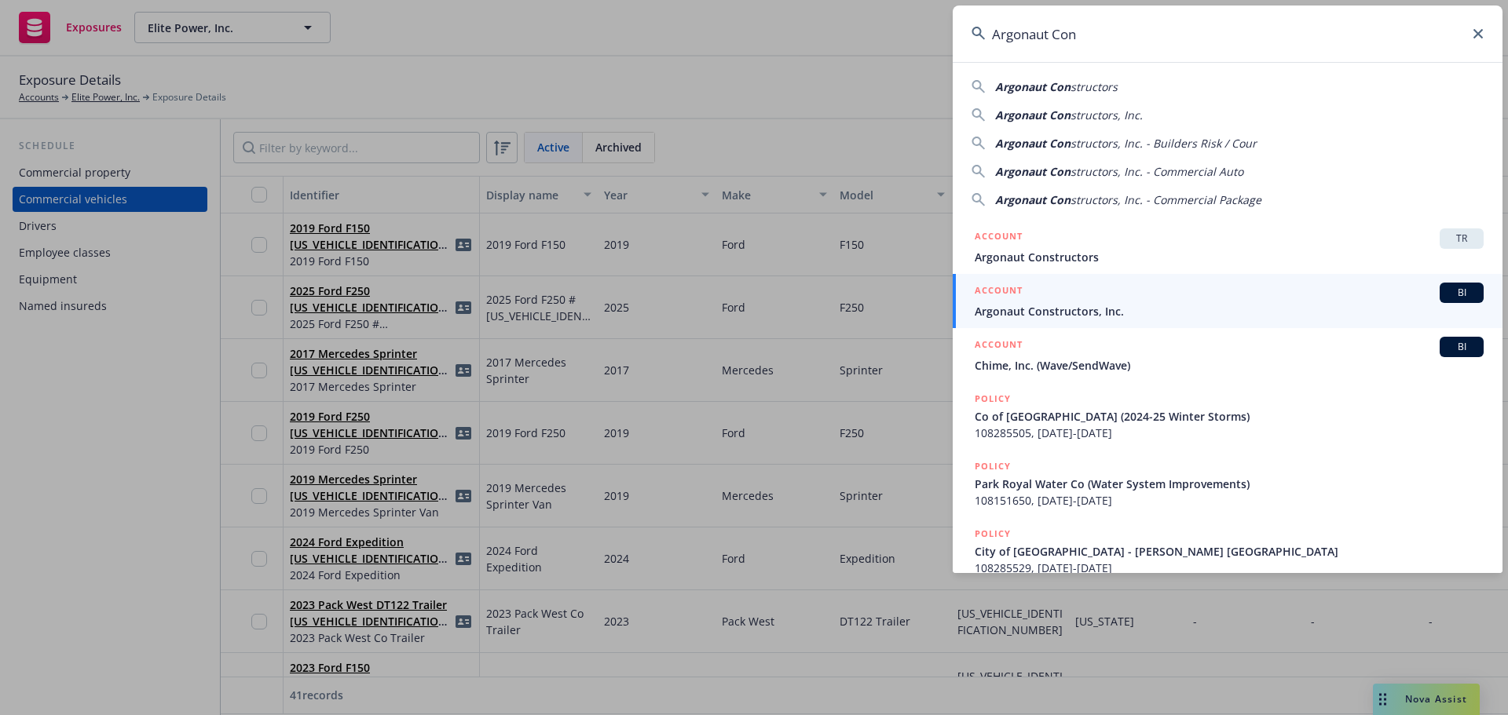
click at [1439, 289] on div "BI" at bounding box center [1461, 293] width 44 height 20
